Goal: Navigation & Orientation: Find specific page/section

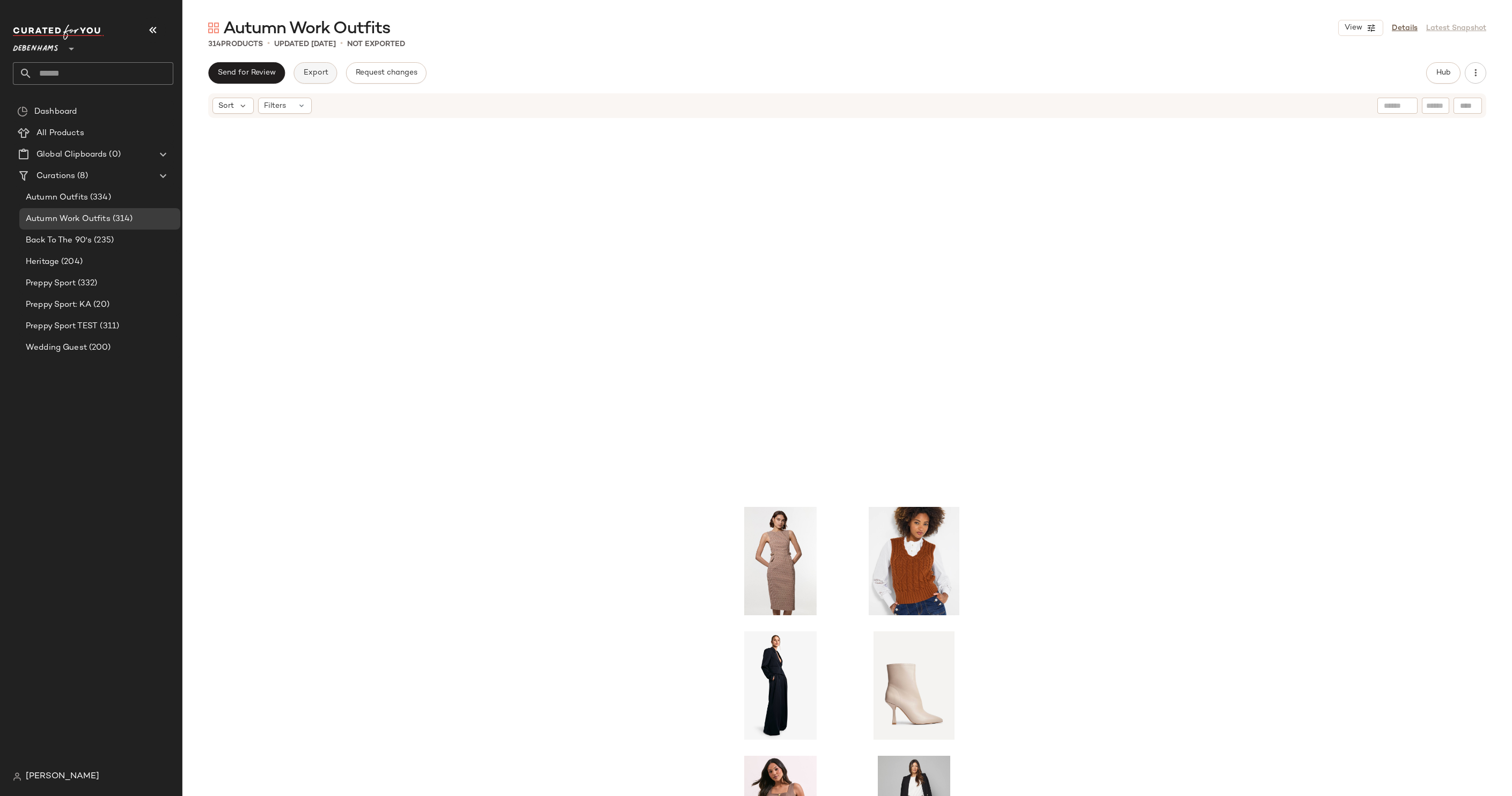
scroll to position [457, 0]
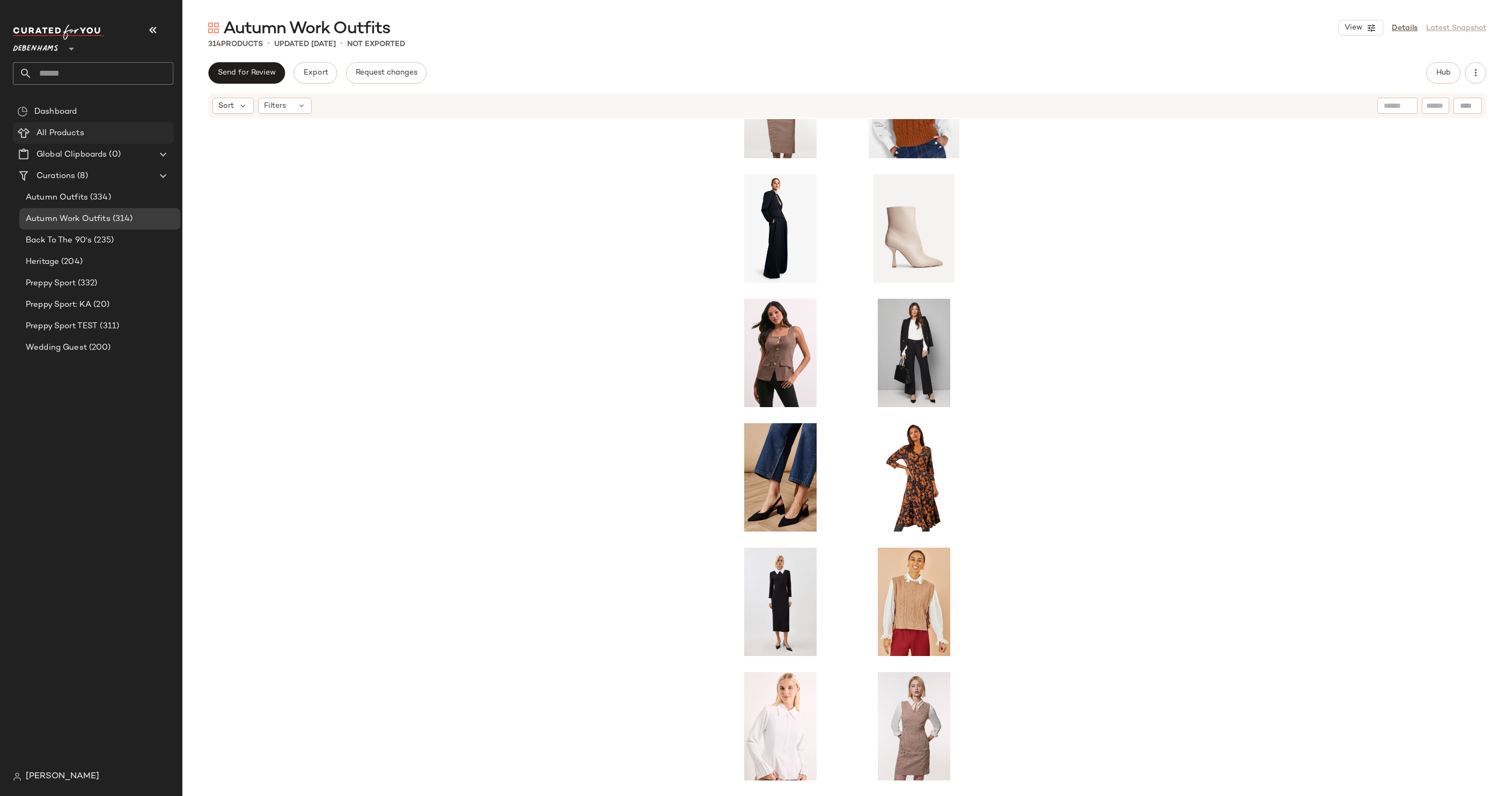
click at [65, 129] on span "All Products" at bounding box center [60, 133] width 48 height 13
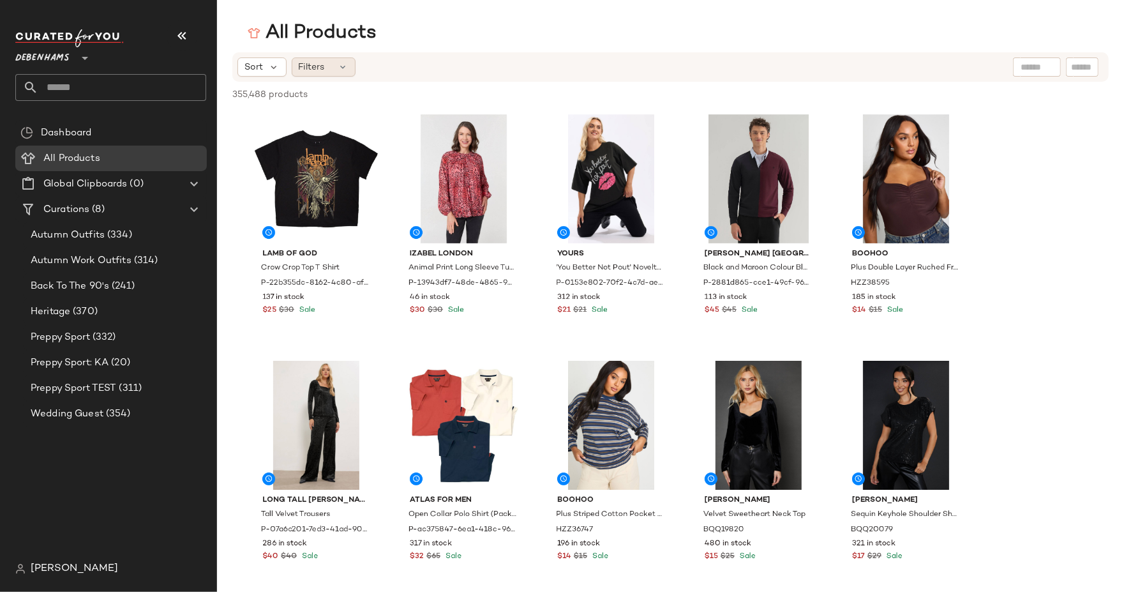
click at [304, 65] on span "Filters" at bounding box center [312, 67] width 26 height 13
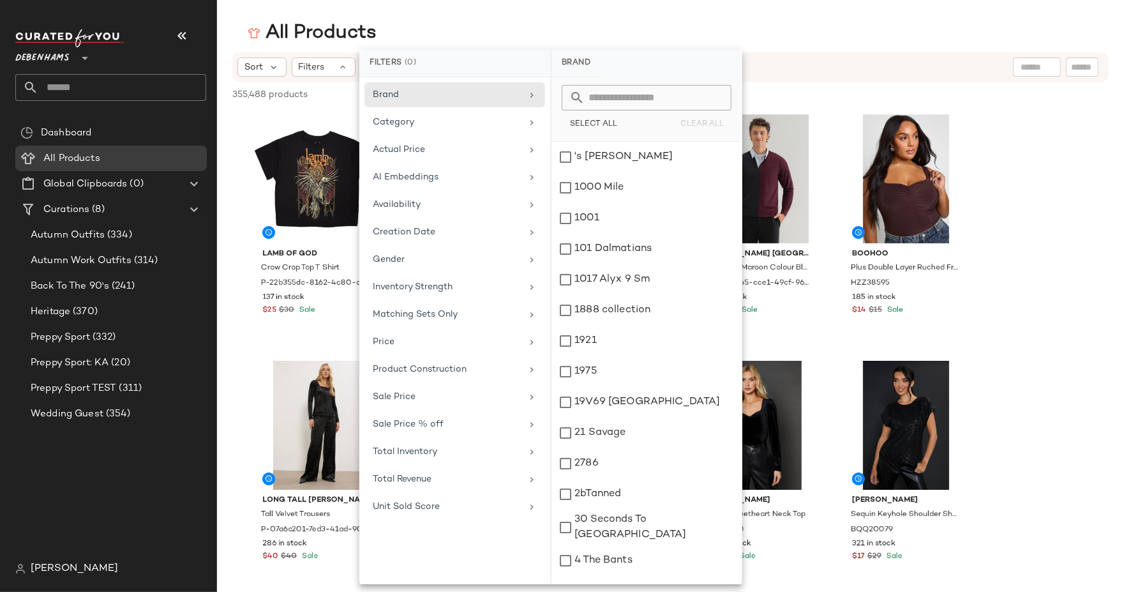
click at [414, 548] on div "Brand Category Actual Price AI Embeddings Availability Creation Date Gender Inv…" at bounding box center [454, 330] width 191 height 507
click at [438, 200] on div "Availability" at bounding box center [447, 204] width 149 height 13
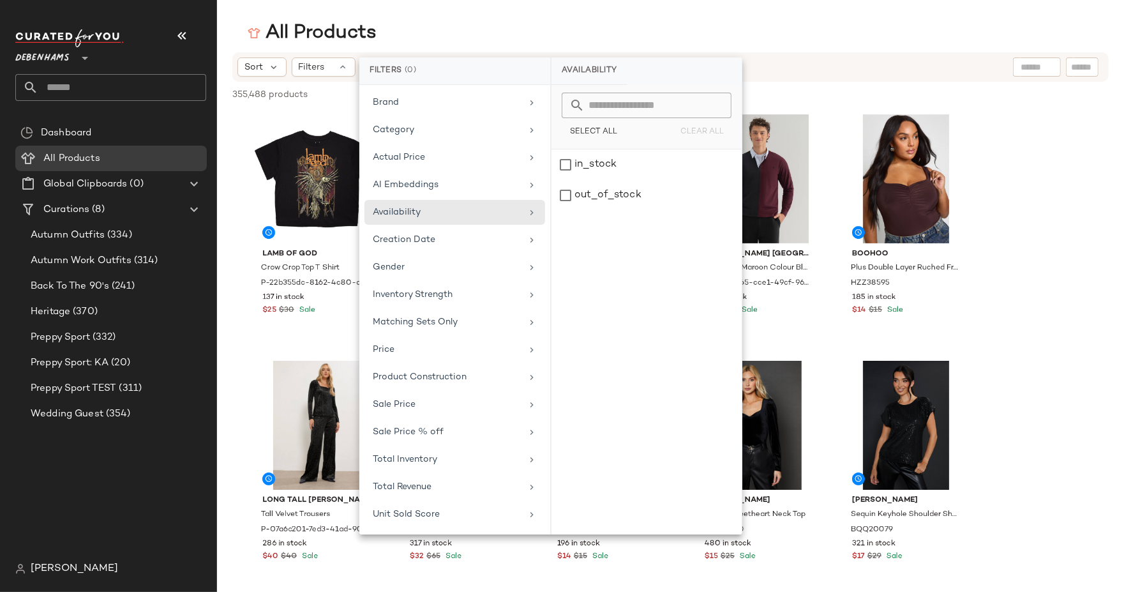
click at [369, 41] on div "All Products" at bounding box center [312, 33] width 129 height 26
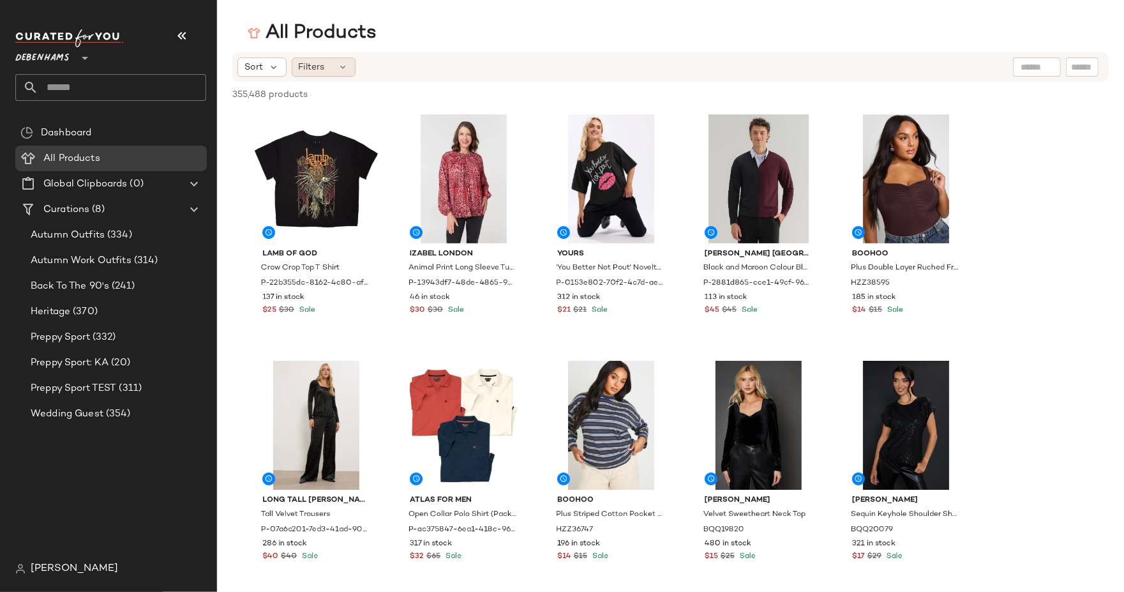
click at [333, 67] on div "Filters" at bounding box center [324, 66] width 64 height 19
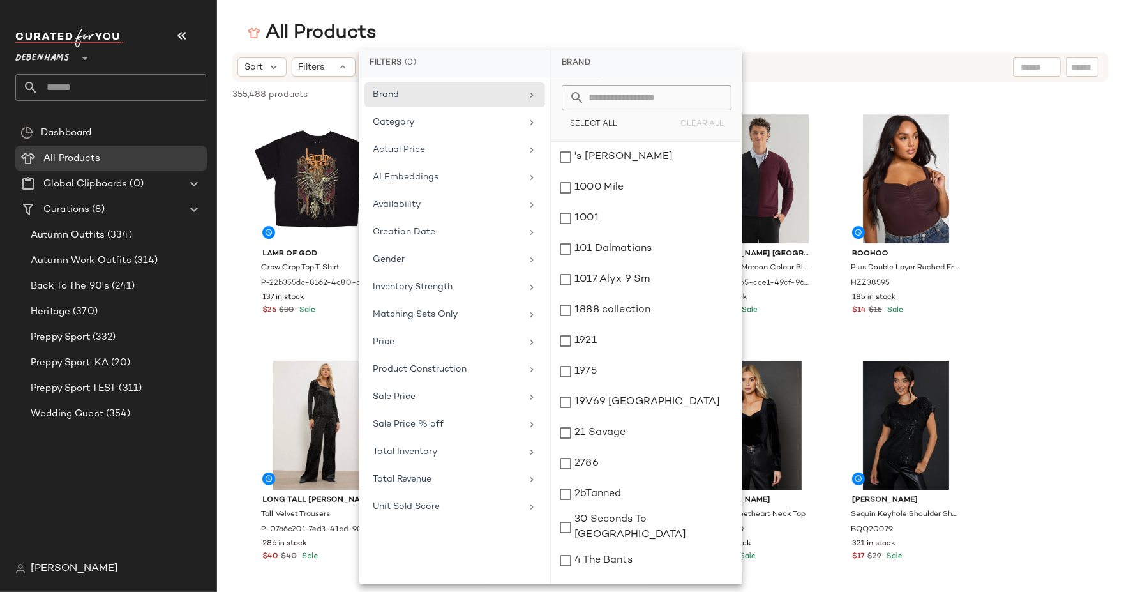
click at [316, 41] on div "All Products" at bounding box center [312, 33] width 129 height 26
click at [274, 54] on div "Sort Filters" at bounding box center [670, 66] width 876 height 29
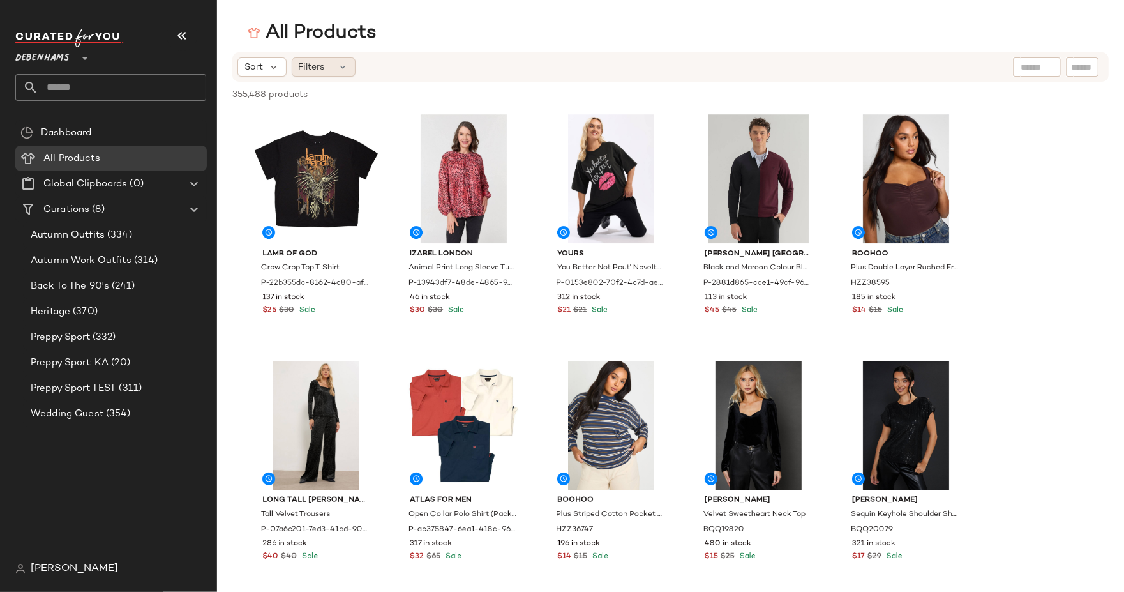
click at [306, 76] on div "Filters" at bounding box center [324, 66] width 64 height 19
click at [378, 62] on div "Sort Filters" at bounding box center [587, 66] width 700 height 19
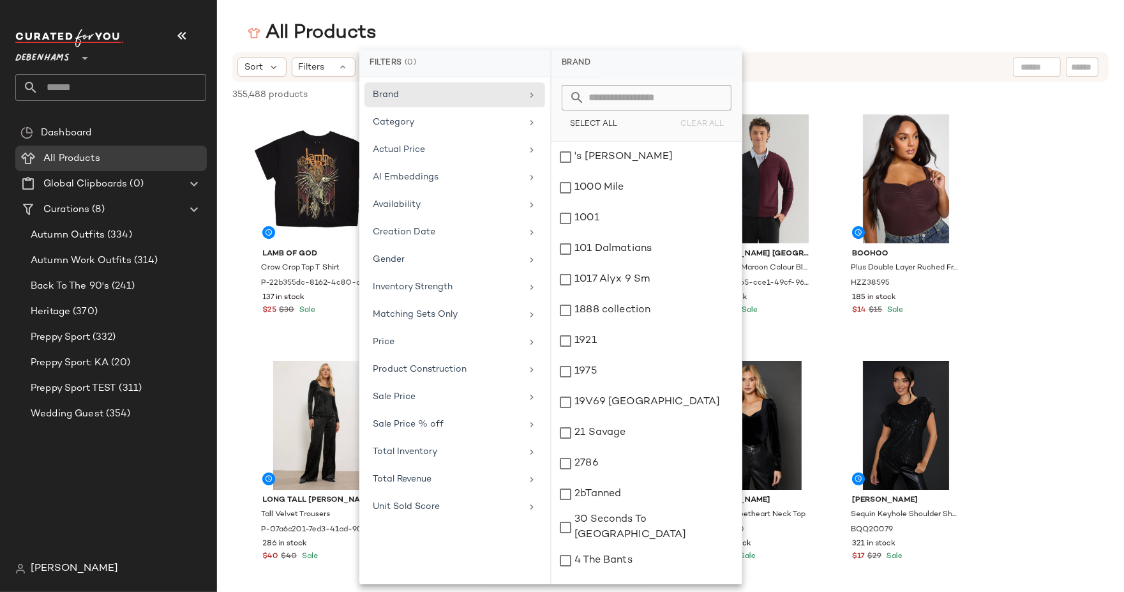
click at [473, 30] on div "All Products" at bounding box center [670, 33] width 907 height 26
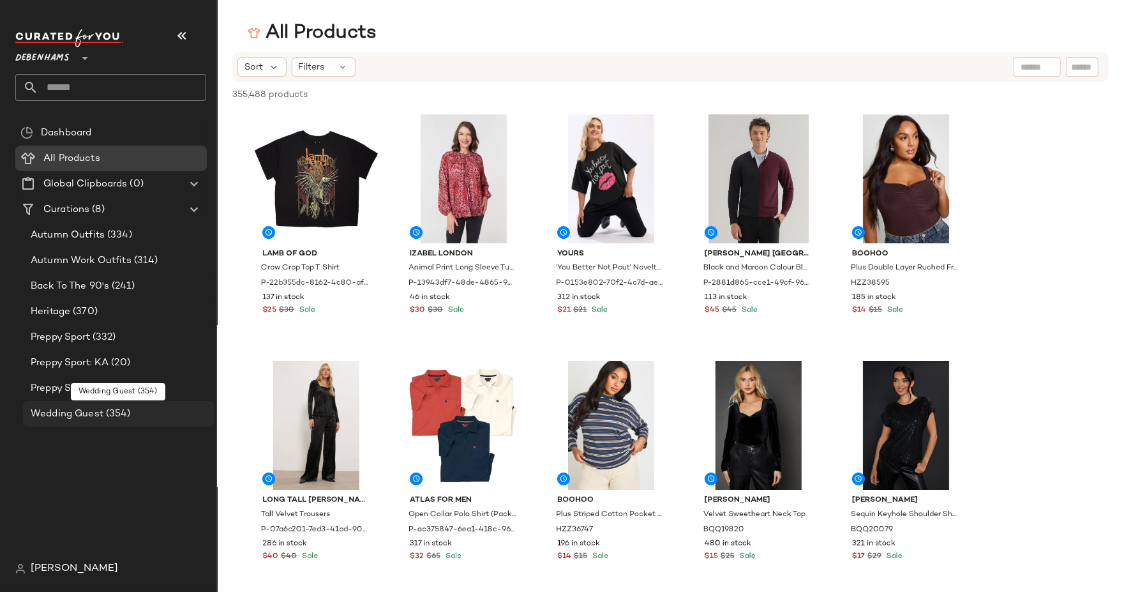
click at [105, 419] on span "(354)" at bounding box center [116, 413] width 27 height 15
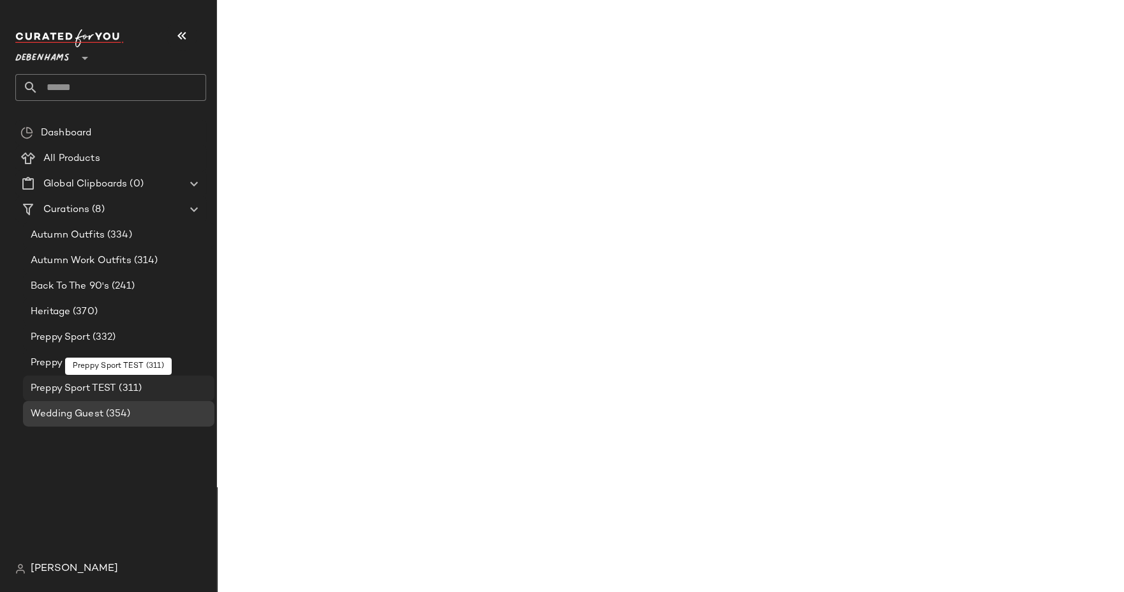
click at [105, 391] on span "Preppy Sport TEST" at bounding box center [74, 388] width 86 height 15
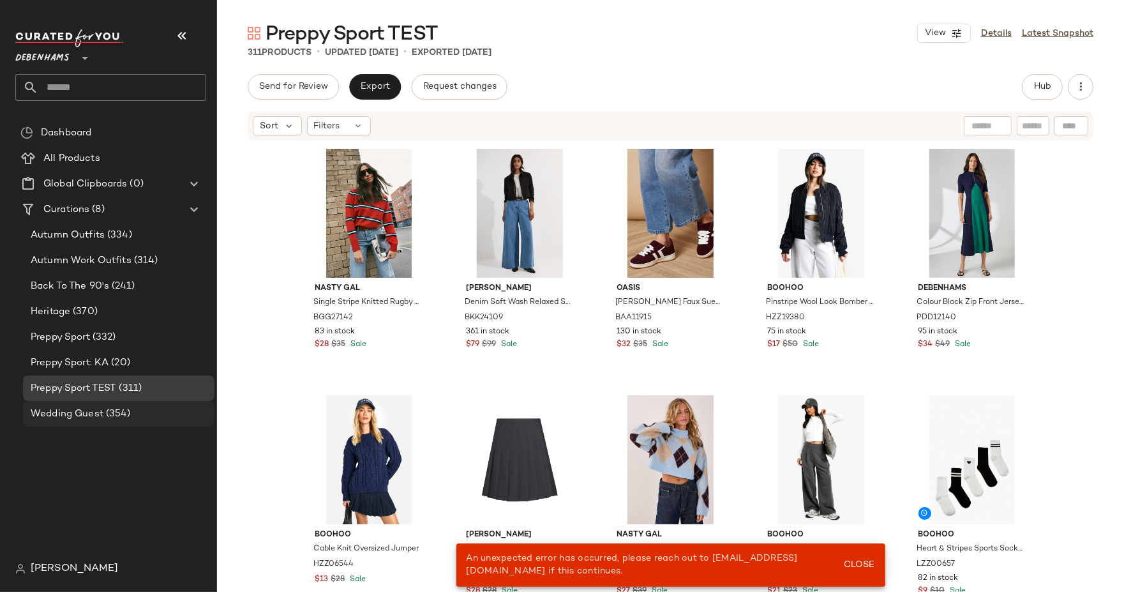
click at [84, 418] on span "Wedding Guest" at bounding box center [67, 413] width 73 height 15
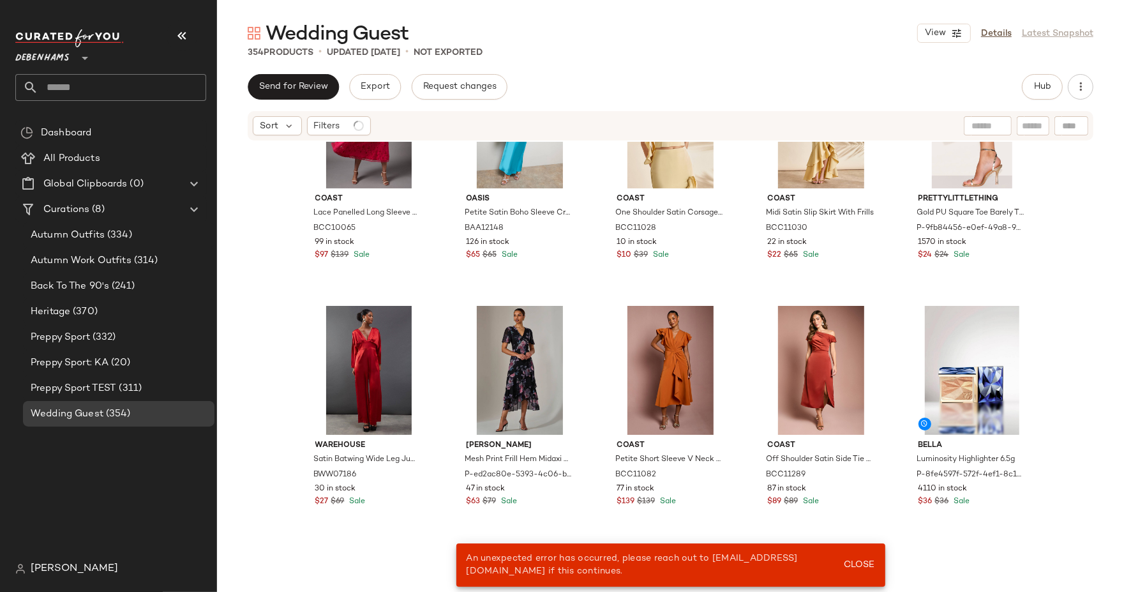
scroll to position [147, 0]
